Goal: Information Seeking & Learning: Check status

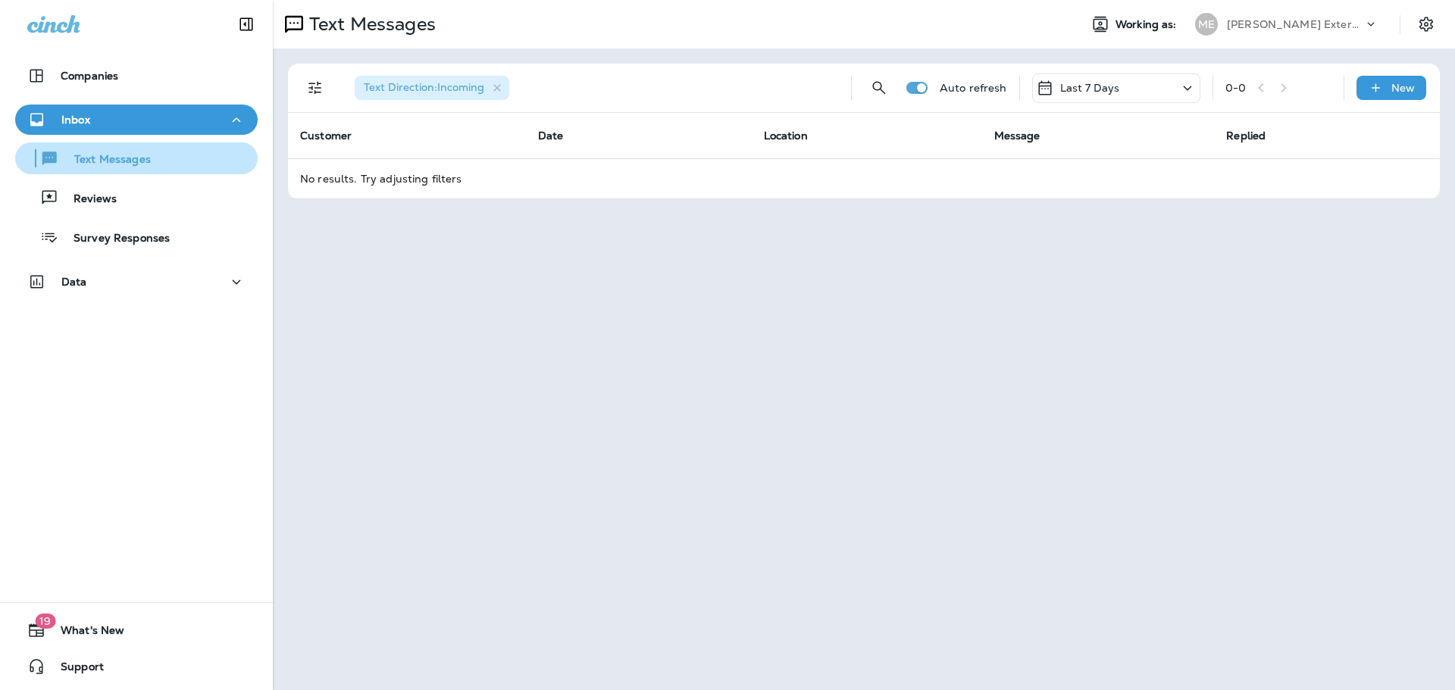
click at [117, 171] on button "Text Messages" at bounding box center [136, 158] width 243 height 32
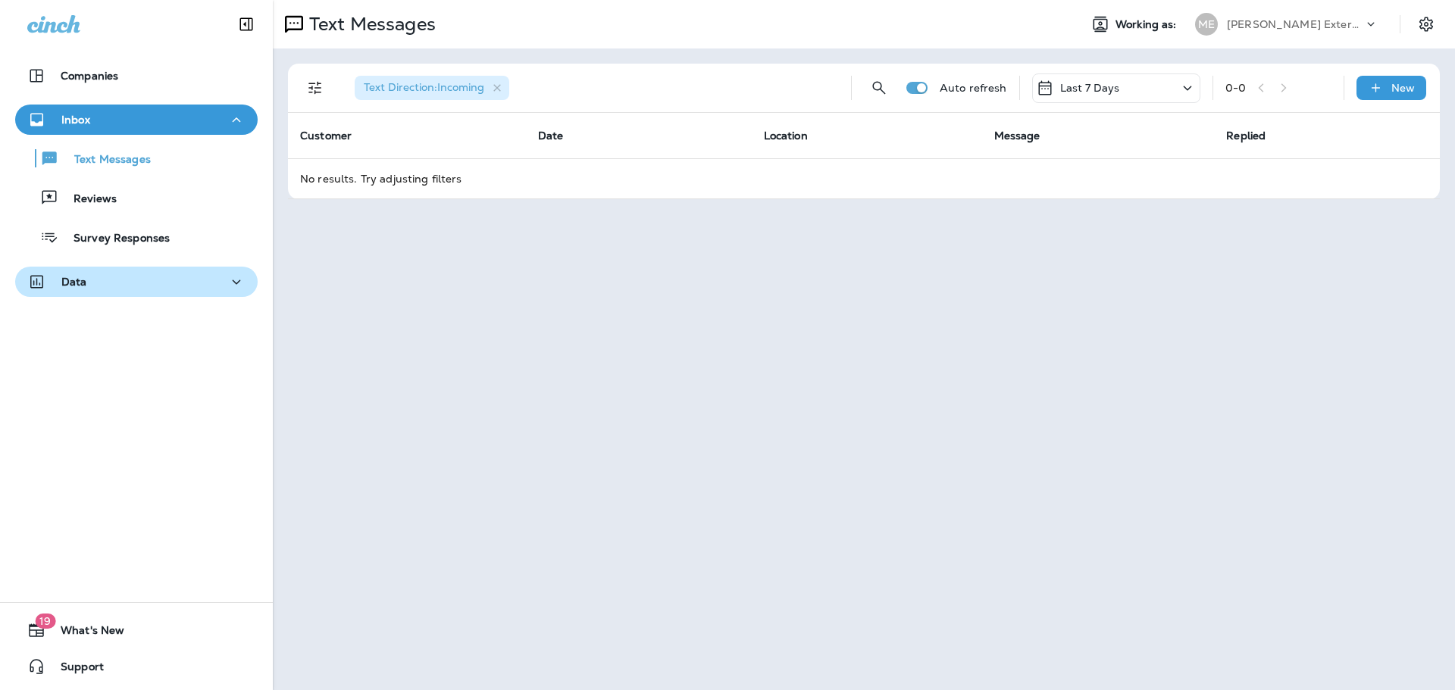
click at [233, 283] on icon "button" at bounding box center [237, 282] width 8 height 5
click at [99, 160] on p "Text Messages" at bounding box center [105, 160] width 92 height 14
click at [115, 242] on p "Survey Responses" at bounding box center [113, 239] width 111 height 14
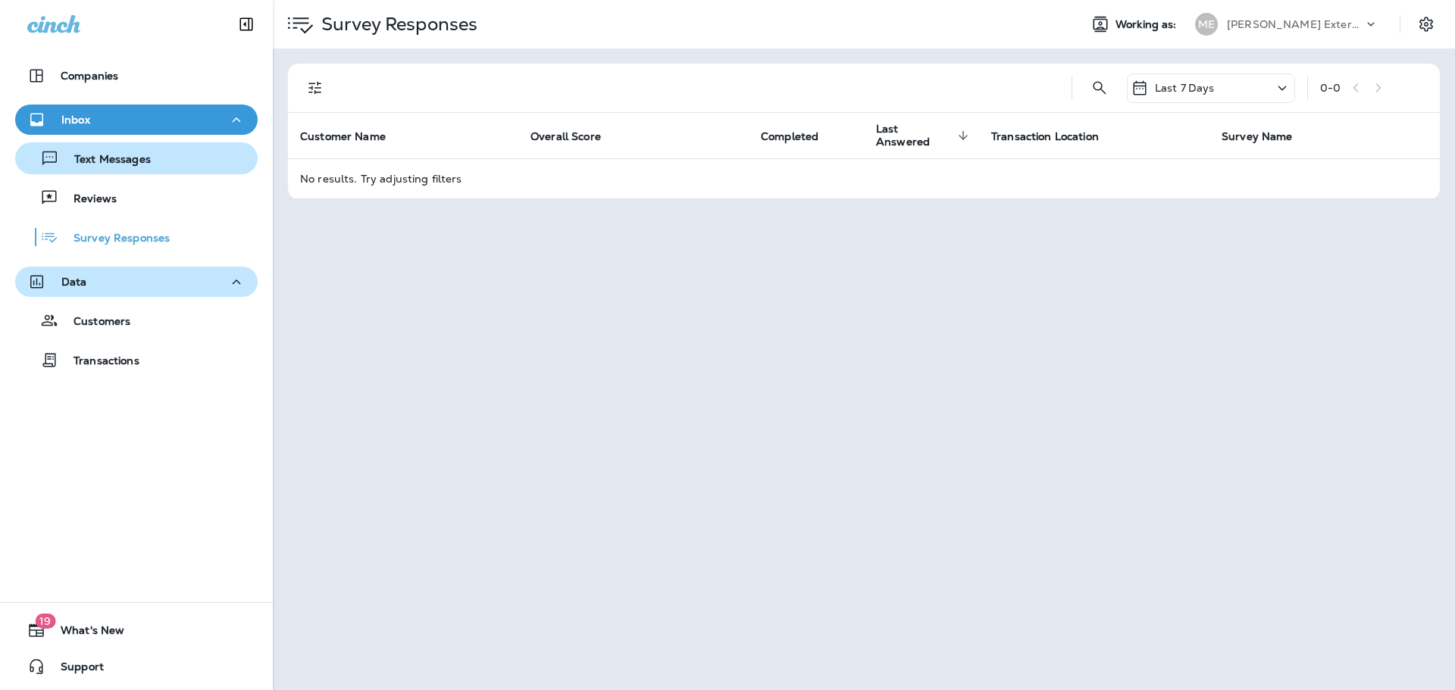
click at [109, 168] on div "Text Messages" at bounding box center [86, 158] width 130 height 23
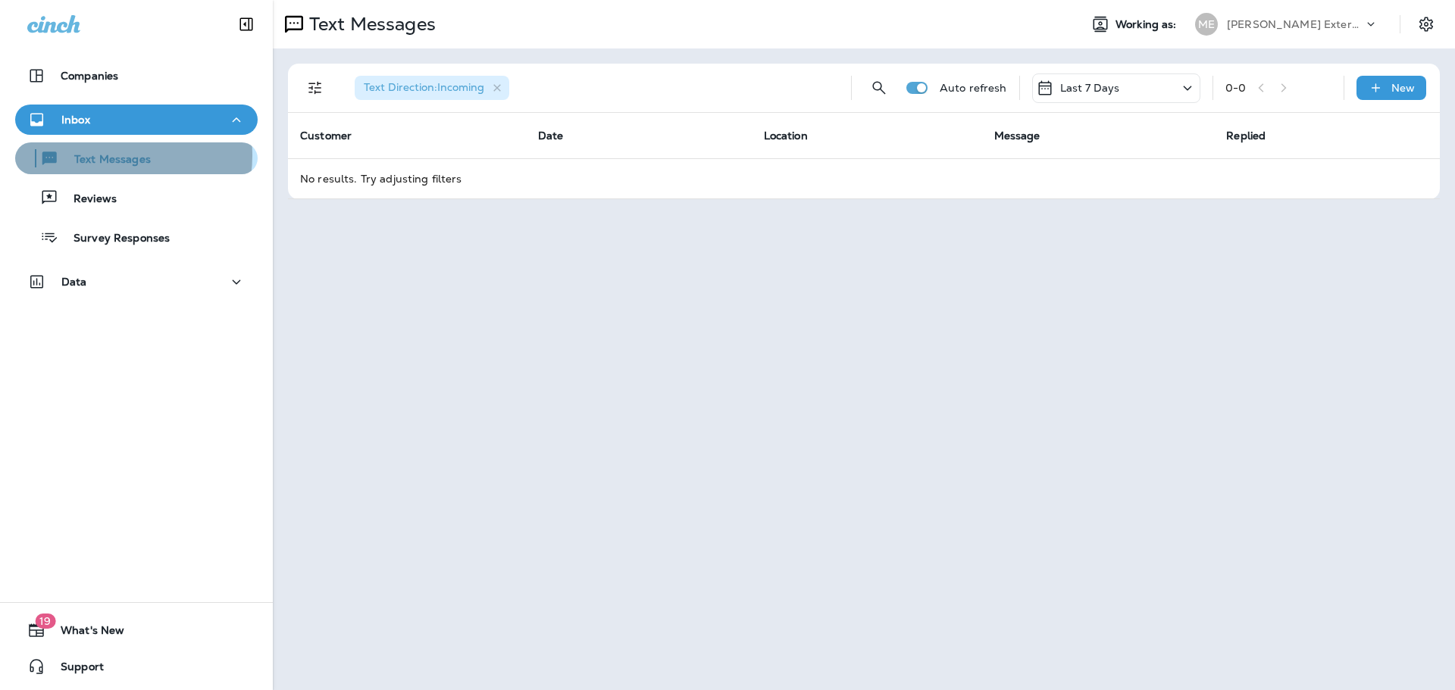
click at [108, 156] on p "Text Messages" at bounding box center [105, 160] width 92 height 14
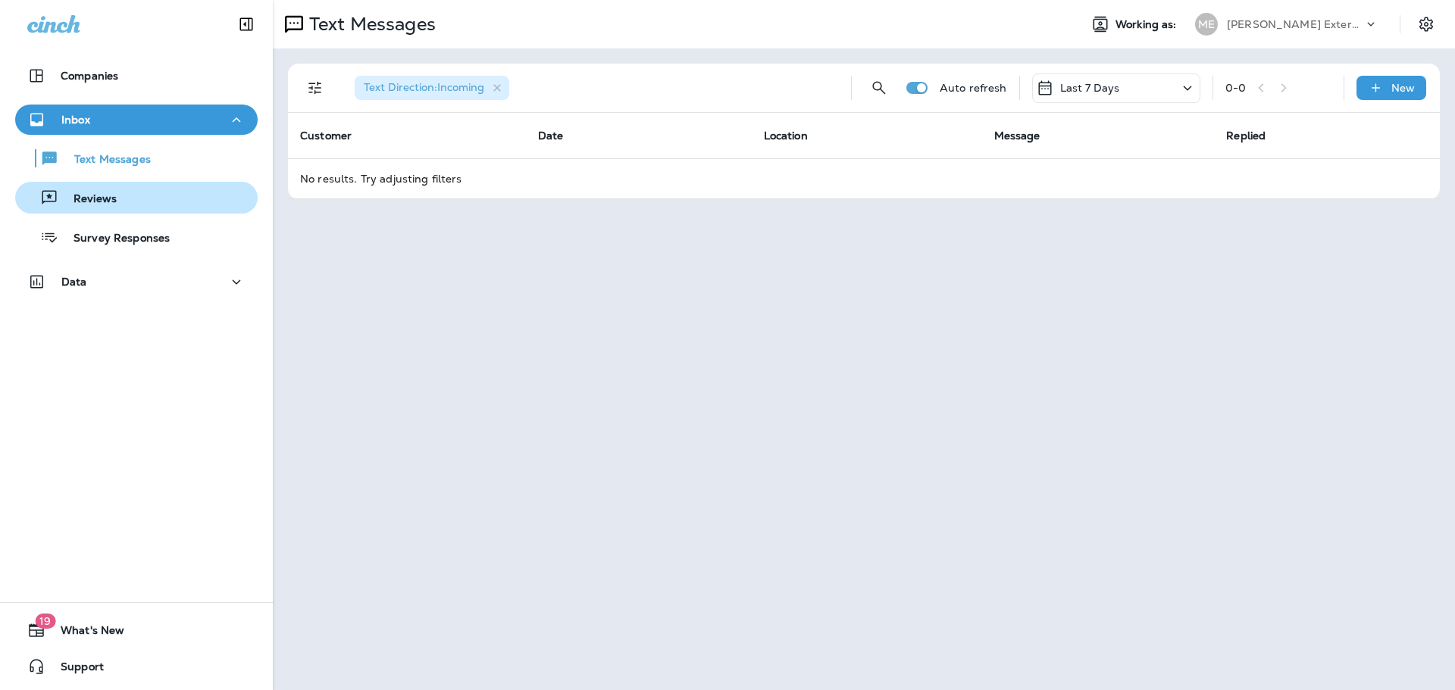
click at [102, 191] on div "Reviews" at bounding box center [68, 197] width 95 height 23
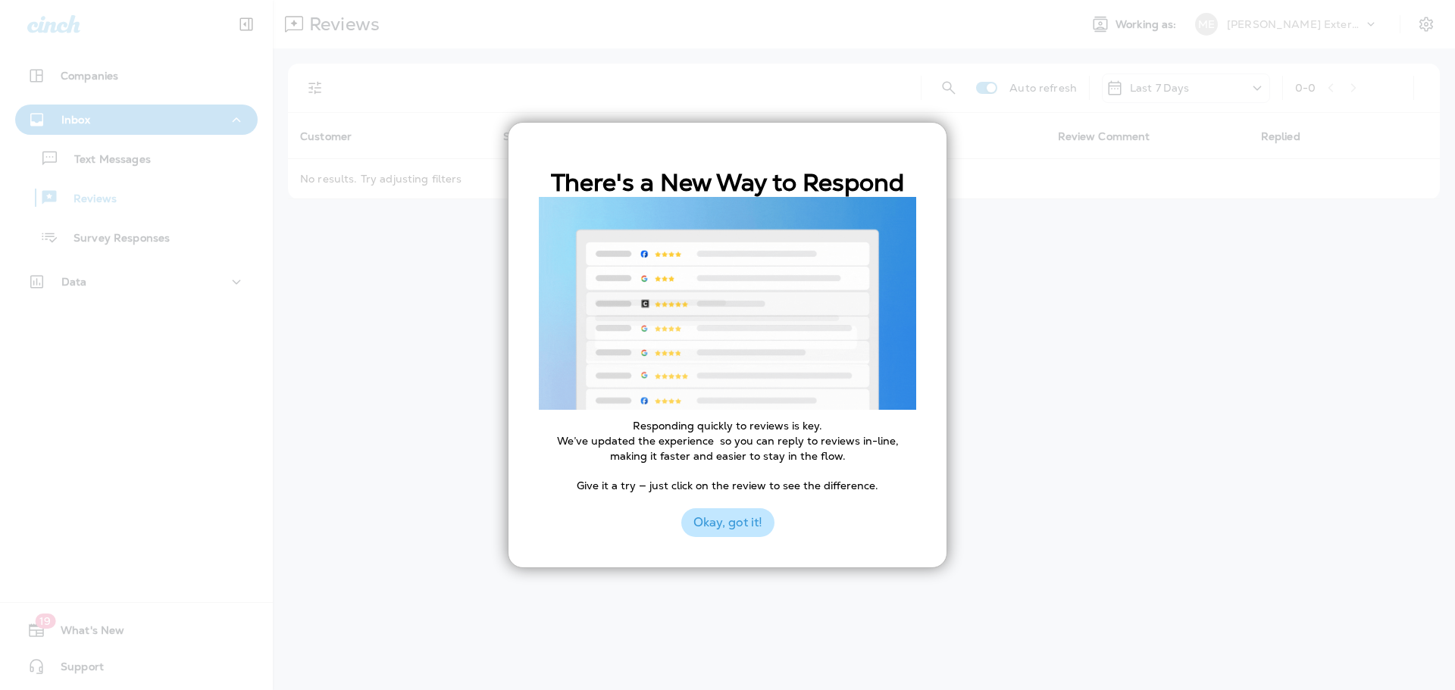
click at [697, 510] on button "Okay, got it!" at bounding box center [727, 523] width 93 height 29
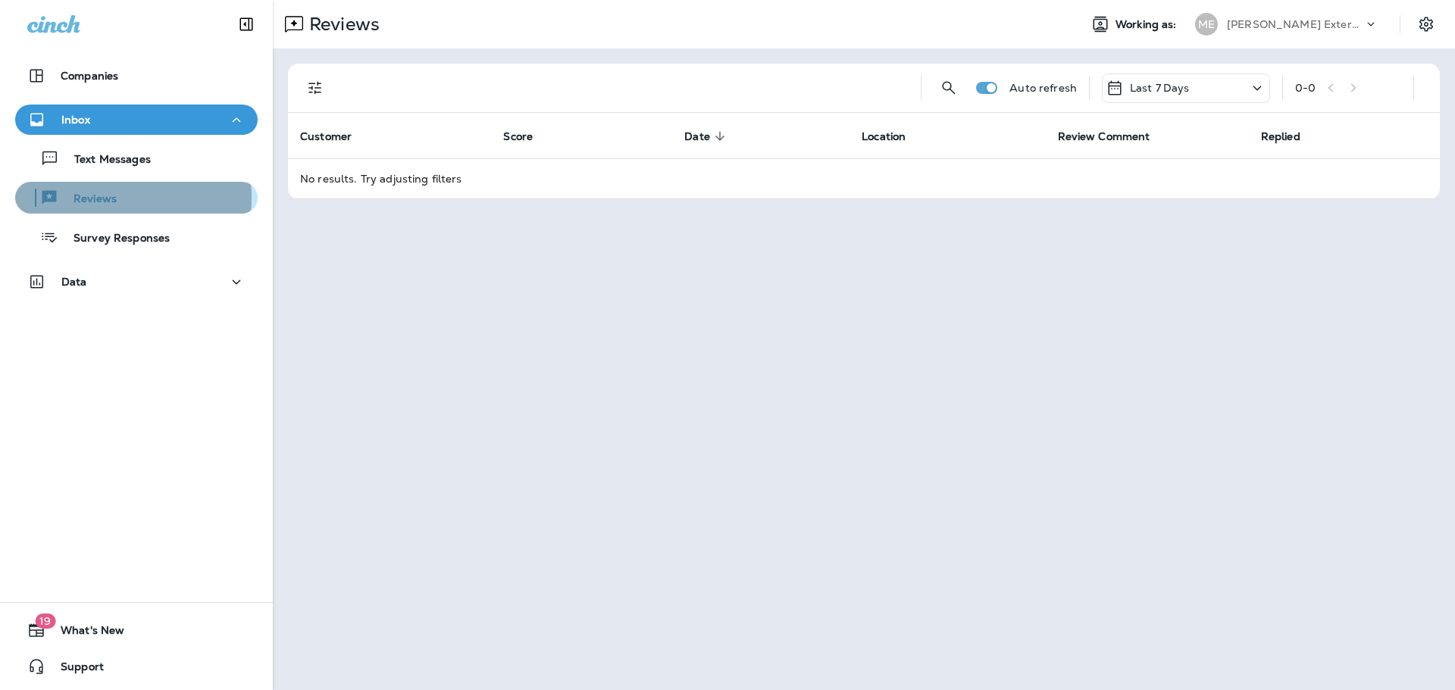
click at [111, 198] on p "Reviews" at bounding box center [87, 200] width 58 height 14
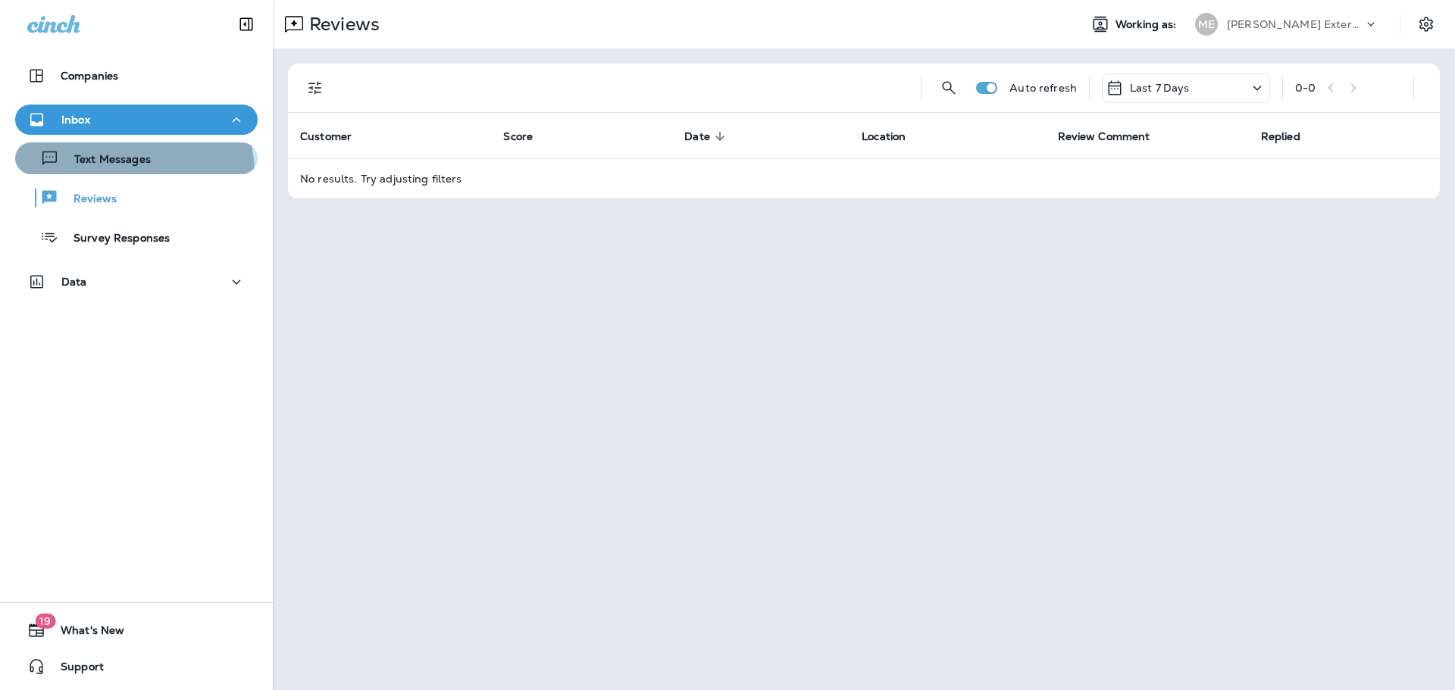
click at [132, 173] on button "Text Messages" at bounding box center [136, 158] width 243 height 32
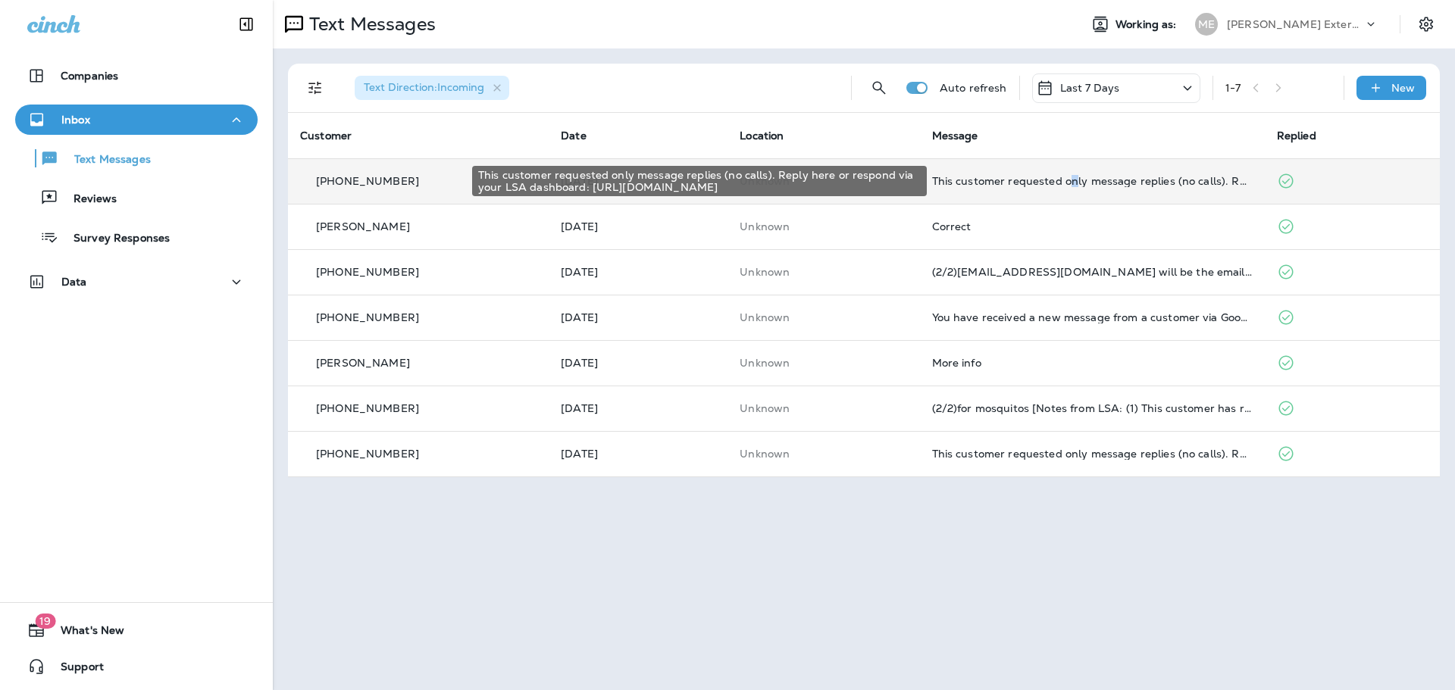
click at [1076, 180] on div "This customer requested only message replies (no calls). Reply here or respond …" at bounding box center [1092, 181] width 321 height 12
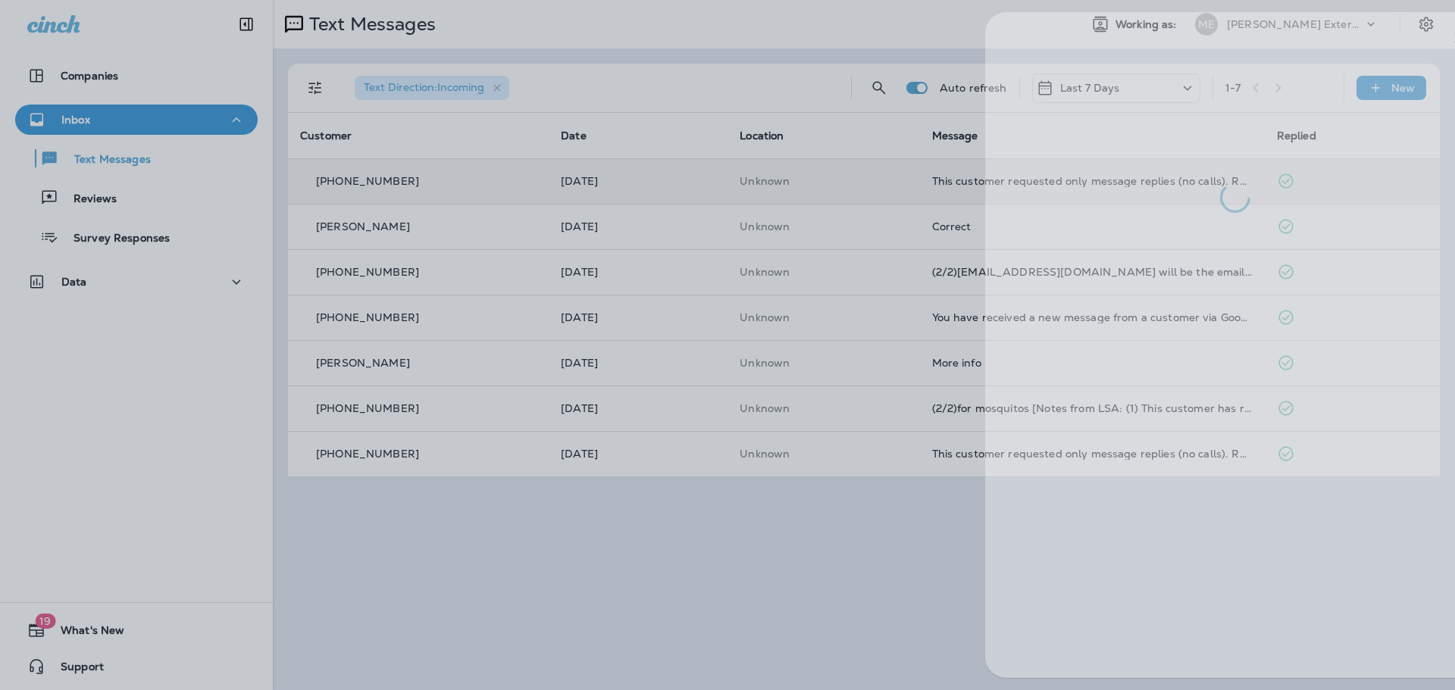
click at [742, 235] on div at bounding box center [777, 345] width 1455 height 690
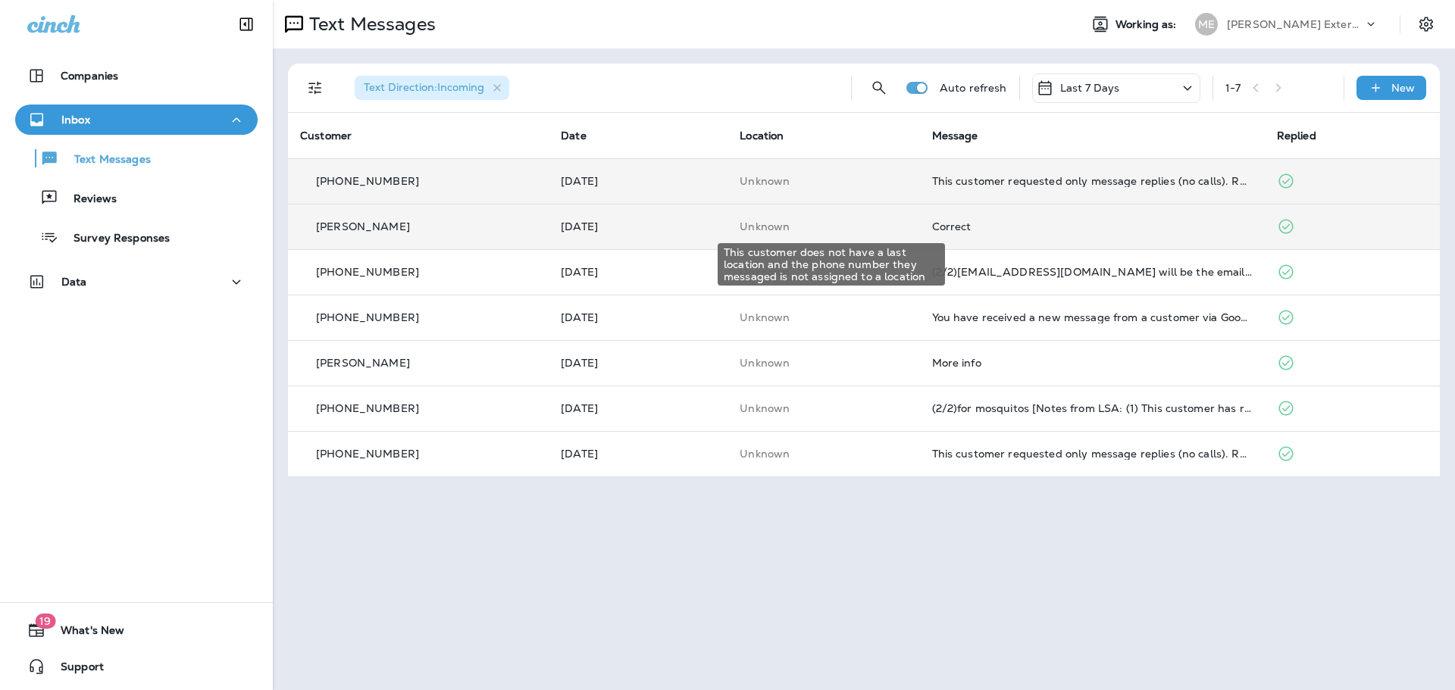
click at [797, 226] on p "Unknown" at bounding box center [824, 227] width 168 height 12
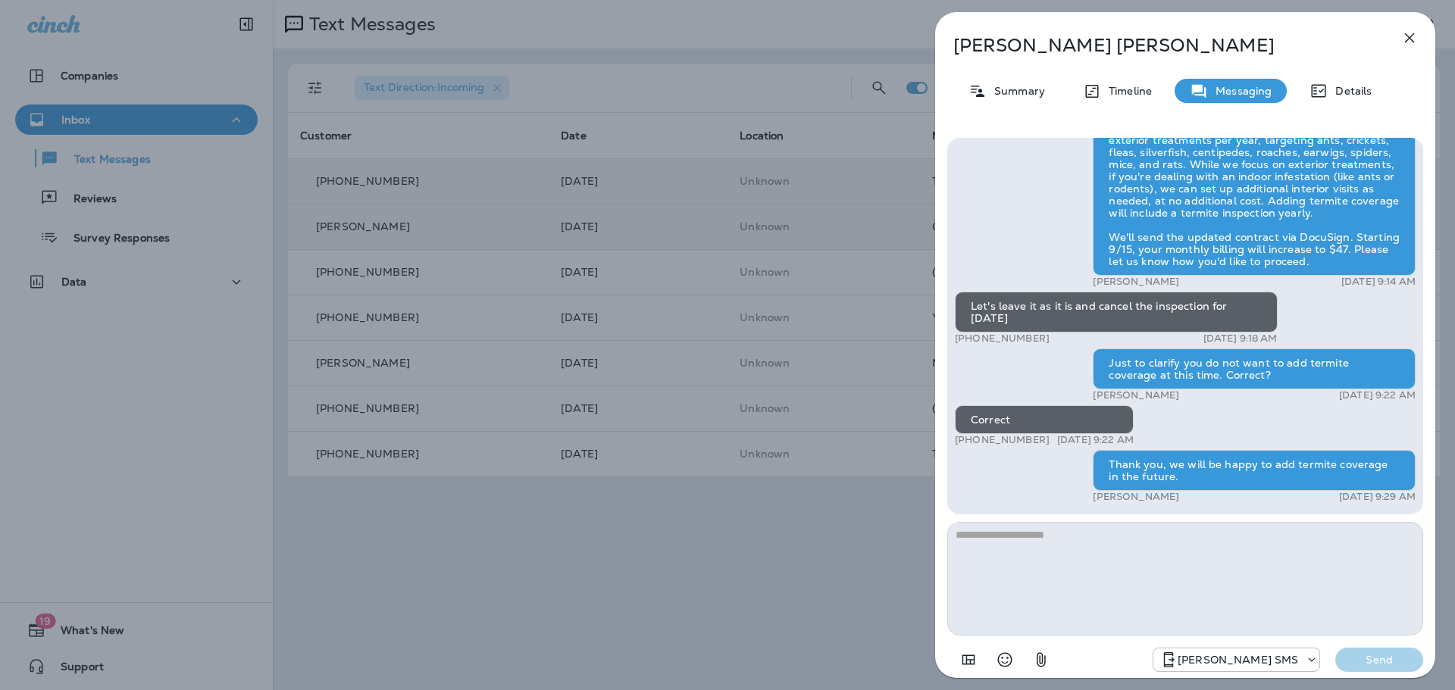
click at [584, 640] on div "John Beavers Summary Timeline Messaging Details Mares Ext.: Termite damage can …" at bounding box center [727, 345] width 1455 height 690
